Goal: Check status: Check status

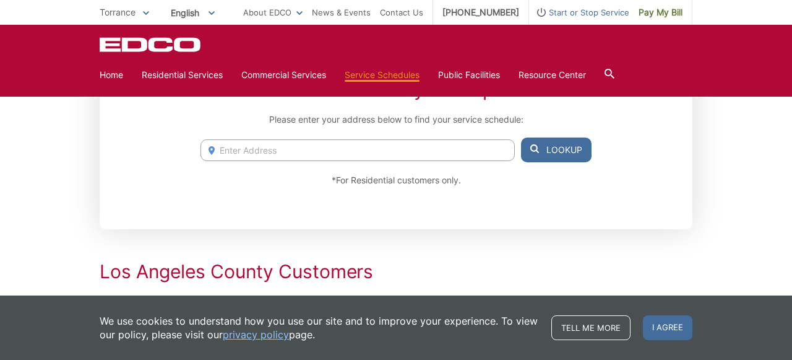
scroll to position [207, 0]
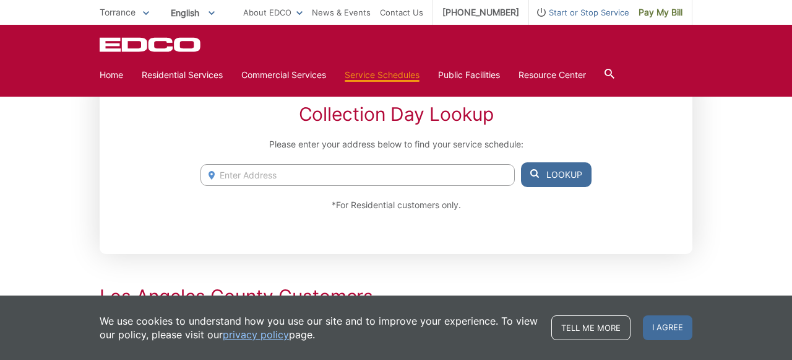
click at [417, 177] on input "Enter Address" at bounding box center [357, 175] width 314 height 22
click at [540, 168] on button "Lookup" at bounding box center [556, 174] width 71 height 25
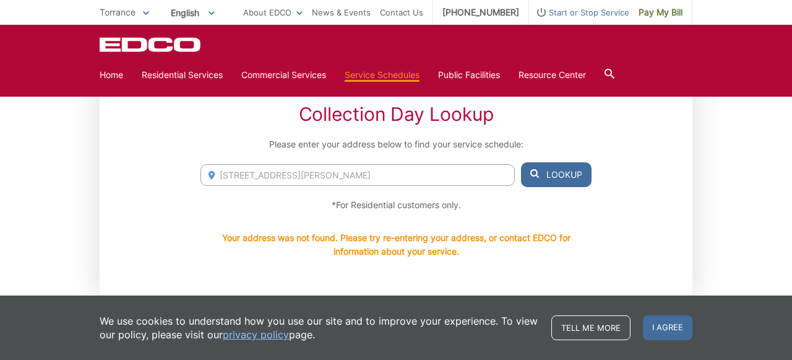
click at [449, 168] on input "[STREET_ADDRESS][PERSON_NAME]" at bounding box center [357, 175] width 314 height 22
click at [436, 173] on input "[STREET_ADDRESS][PERSON_NAME]" at bounding box center [357, 175] width 314 height 22
type input "[STREET_ADDRESS][PERSON_NAME]"
click at [527, 178] on button "Lookup" at bounding box center [556, 174] width 71 height 25
click at [535, 178] on span at bounding box center [534, 175] width 9 height 14
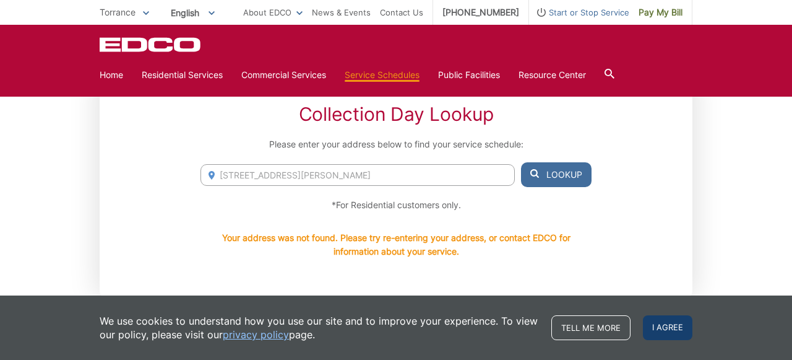
click at [683, 330] on span "I agree" at bounding box center [668, 327] width 50 height 25
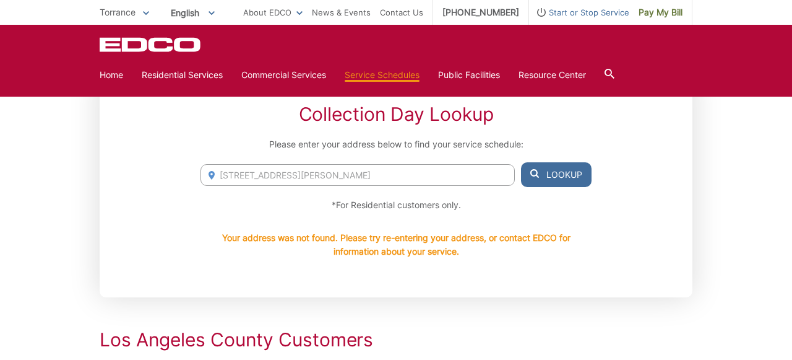
click at [568, 186] on button "Lookup" at bounding box center [556, 174] width 71 height 25
click at [566, 173] on button "Lookup" at bounding box center [556, 174] width 71 height 25
click at [457, 178] on input "[STREET_ADDRESS][PERSON_NAME]" at bounding box center [357, 175] width 314 height 22
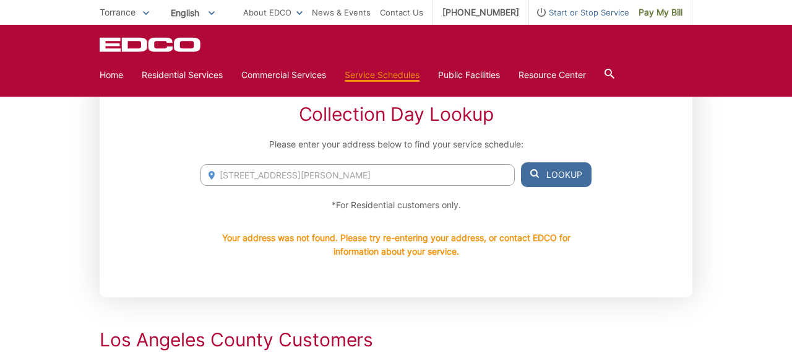
click at [457, 178] on input "[STREET_ADDRESS][PERSON_NAME]" at bounding box center [357, 175] width 314 height 22
